Goal: Transaction & Acquisition: Purchase product/service

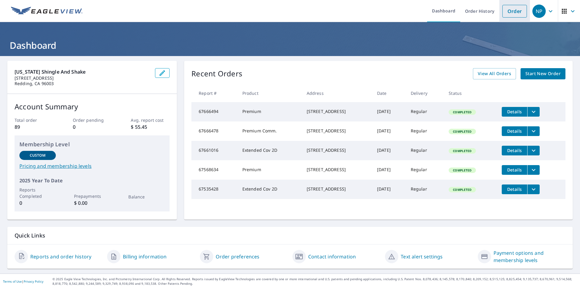
click at [505, 11] on link "Order" at bounding box center [514, 11] width 25 height 13
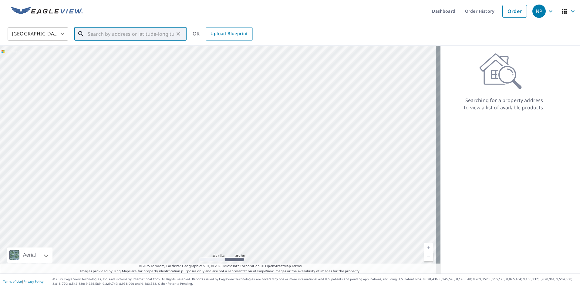
click at [169, 32] on input "text" at bounding box center [131, 33] width 86 height 17
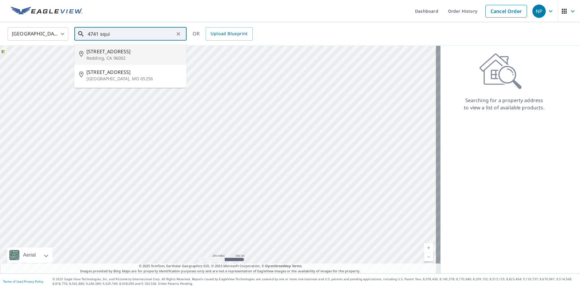
click at [120, 62] on li "[STREET_ADDRESS]" at bounding box center [130, 54] width 112 height 21
type input "[STREET_ADDRESS]"
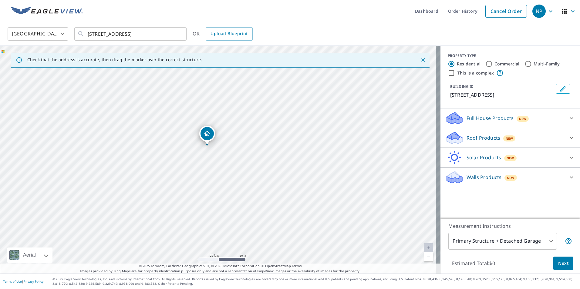
click at [547, 141] on div "Roof Products New" at bounding box center [504, 138] width 119 height 14
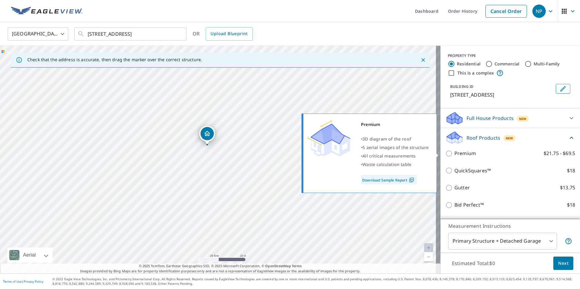
drag, startPoint x: 446, startPoint y: 154, endPoint x: 443, endPoint y: 155, distance: 3.2
click at [445, 155] on input "Premium $21.75 - $69.5" at bounding box center [449, 153] width 9 height 7
checkbox input "true"
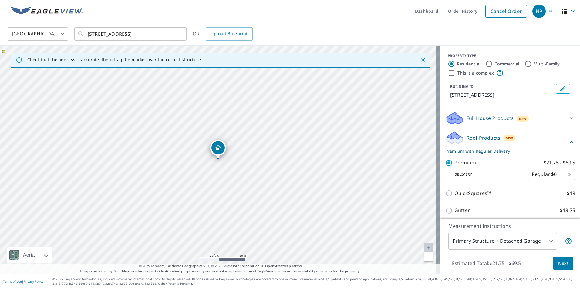
click at [558, 264] on span "Next" at bounding box center [563, 264] width 10 height 8
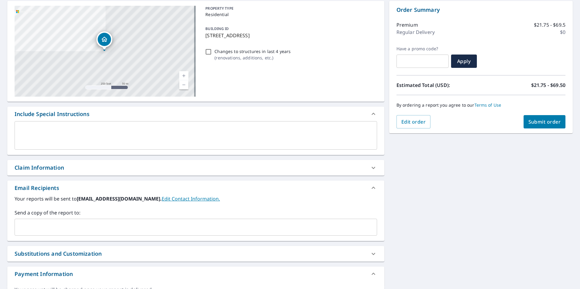
scroll to position [61, 0]
click at [114, 228] on input "text" at bounding box center [191, 227] width 348 height 12
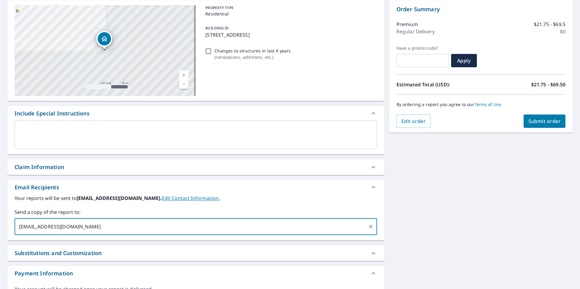
scroll to position [0, 0]
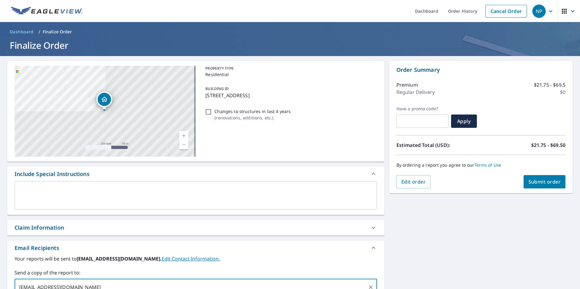
type input "[EMAIL_ADDRESS][DOMAIN_NAME]"
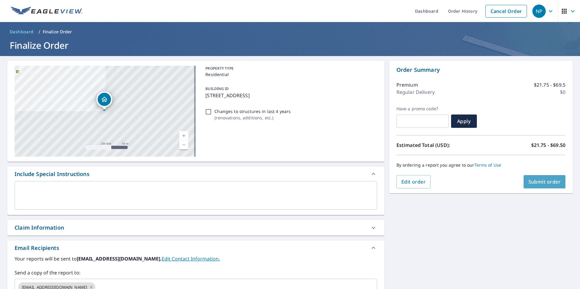
click at [547, 178] on button "Submit order" at bounding box center [544, 181] width 42 height 13
